Goal: Task Accomplishment & Management: Complete application form

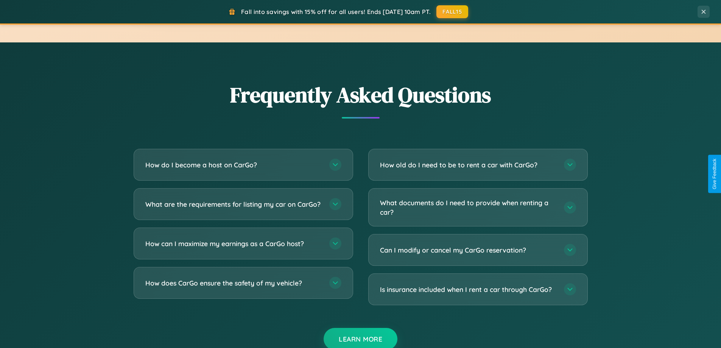
scroll to position [1456, 0]
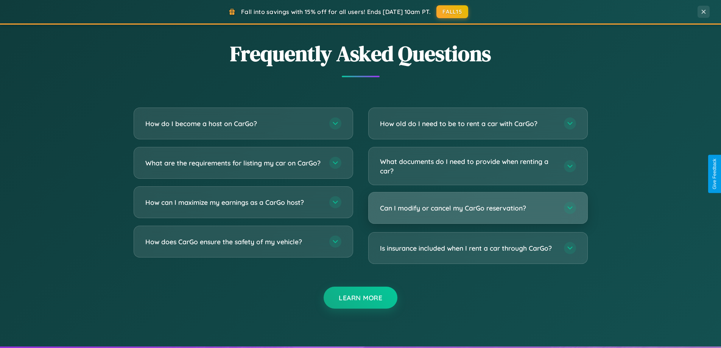
click at [477, 208] on h3 "Can I modify or cancel my CarGo reservation?" at bounding box center [468, 207] width 176 height 9
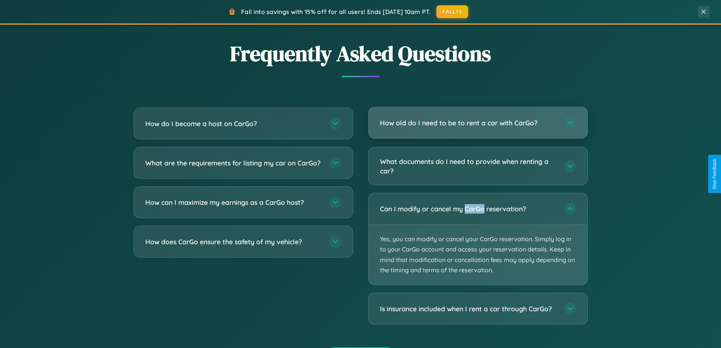
click at [477, 123] on h3 "How old do I need to be to rent a car with CarGo?" at bounding box center [468, 122] width 176 height 9
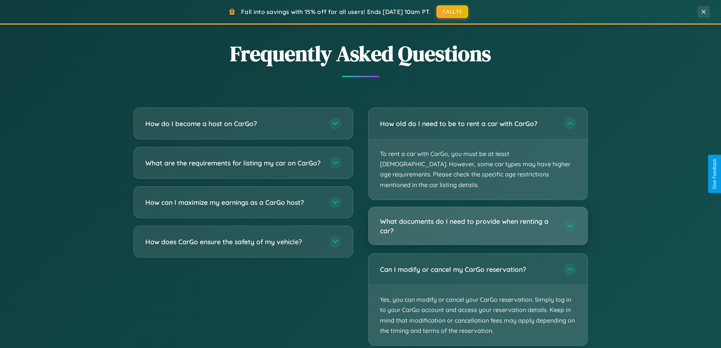
click at [477, 216] on h3 "What documents do I need to provide when renting a car?" at bounding box center [468, 225] width 176 height 19
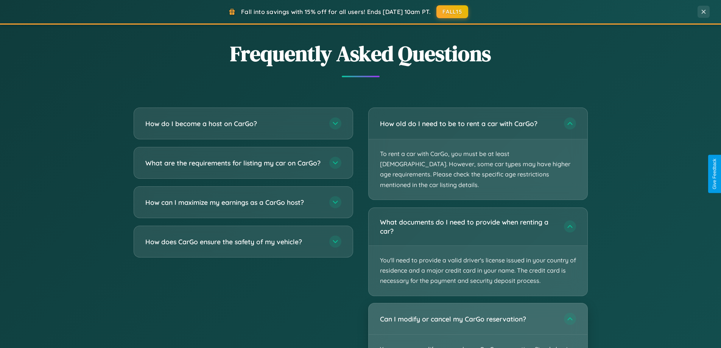
click at [477, 320] on div "Can I modify or cancel my CarGo reservation?" at bounding box center [477, 318] width 219 height 31
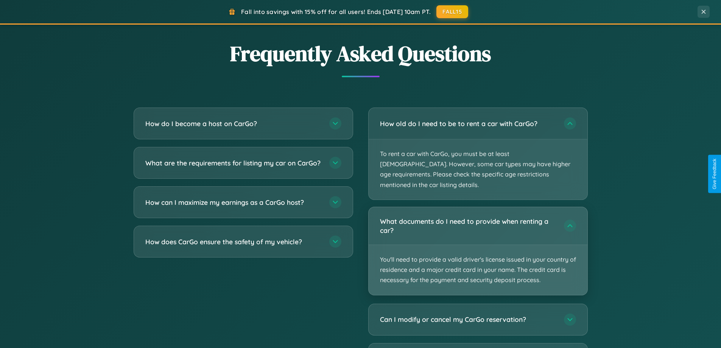
click at [477, 245] on p "You'll need to provide a valid driver's license issued in your country of resid…" at bounding box center [477, 270] width 219 height 50
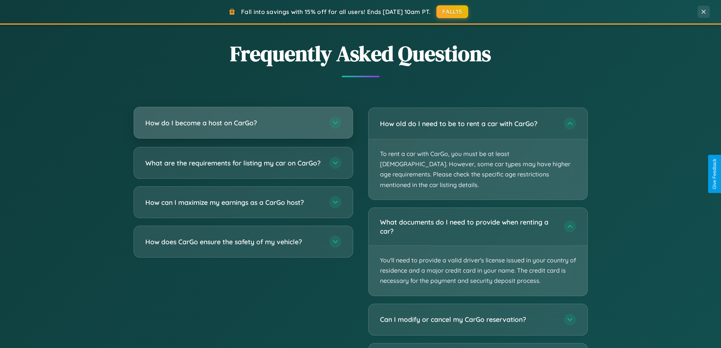
click at [243, 123] on h3 "How do I become a host on CarGo?" at bounding box center [233, 122] width 176 height 9
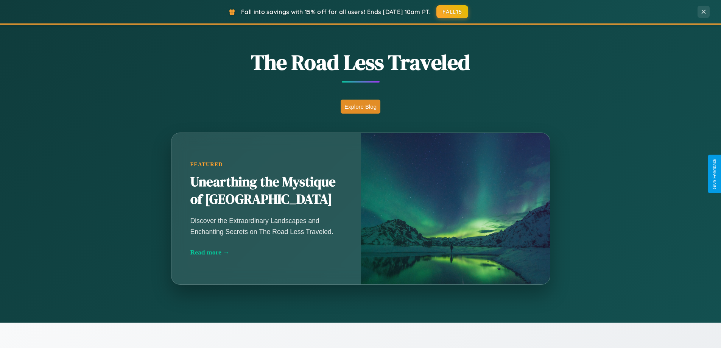
scroll to position [326, 0]
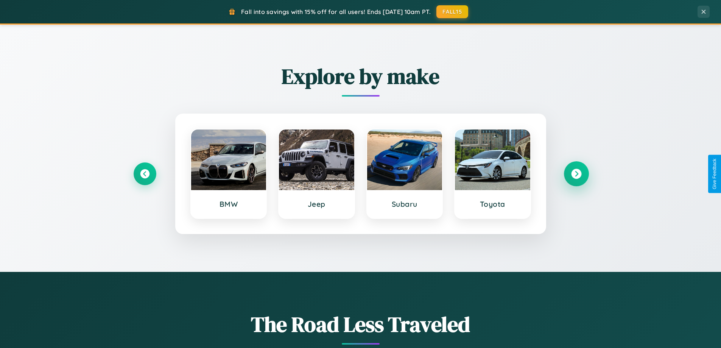
click at [576, 174] on icon at bounding box center [576, 174] width 10 height 10
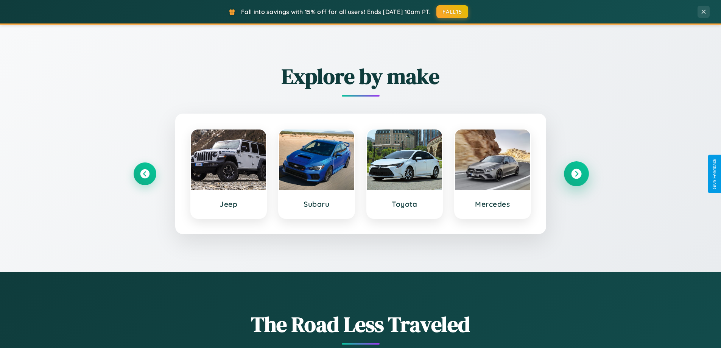
click at [576, 174] on icon at bounding box center [576, 174] width 10 height 10
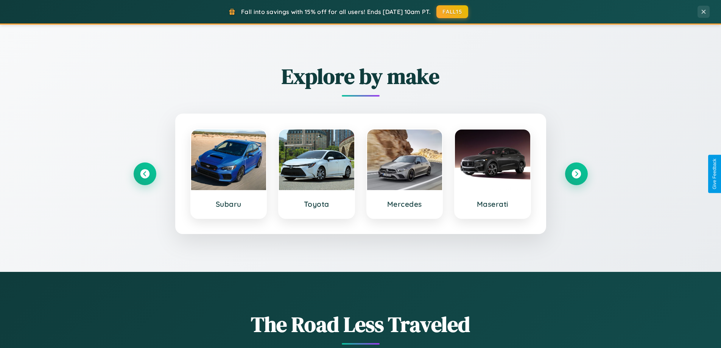
scroll to position [0, 0]
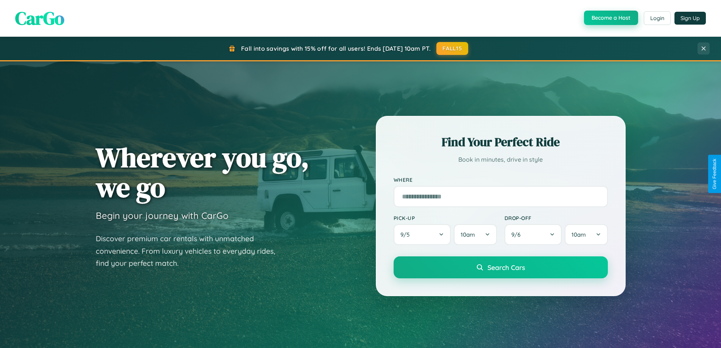
click at [610, 18] on button "Become a Host" at bounding box center [611, 18] width 54 height 14
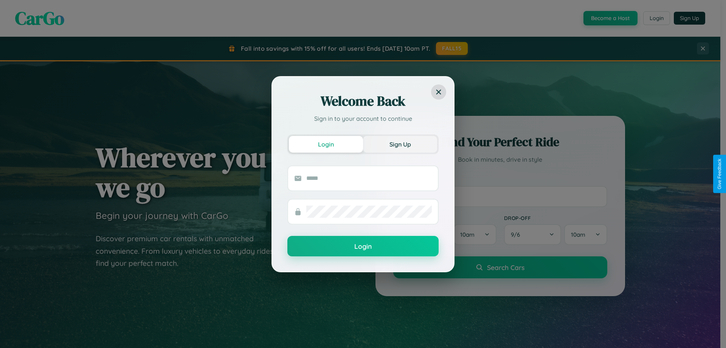
click at [400, 144] on button "Sign Up" at bounding box center [400, 144] width 74 height 17
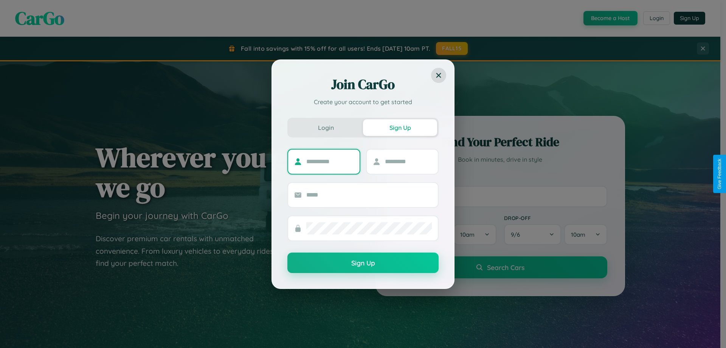
click at [330, 161] on input "text" at bounding box center [329, 161] width 47 height 12
type input "********"
click at [408, 161] on input "text" at bounding box center [408, 161] width 47 height 12
type input "******"
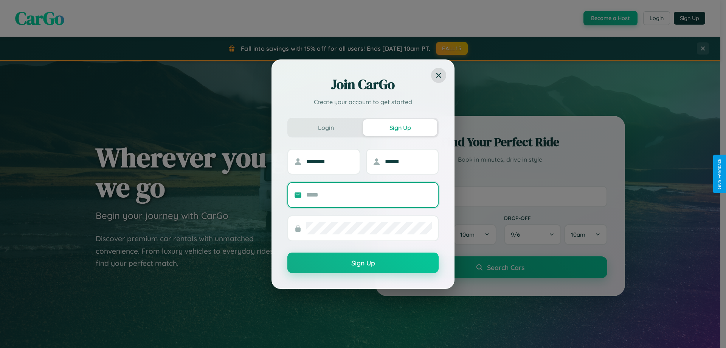
click at [369, 194] on input "text" at bounding box center [369, 195] width 126 height 12
type input "**********"
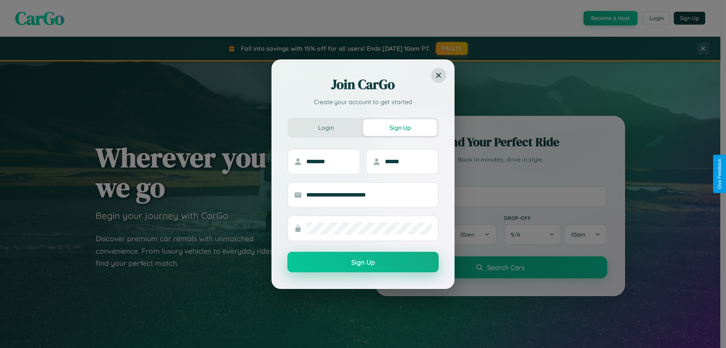
click at [363, 262] on button "Sign Up" at bounding box center [363, 262] width 151 height 20
